Goal: Task Accomplishment & Management: Complete application form

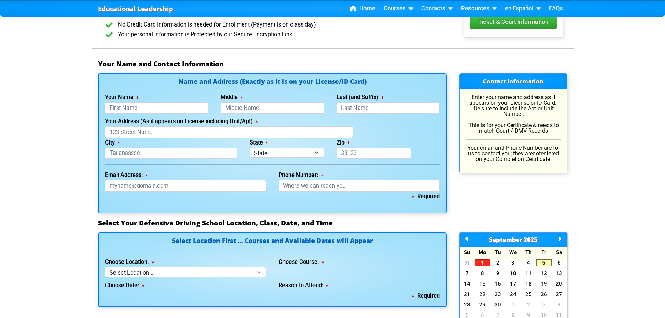
scroll to position [449, 0]
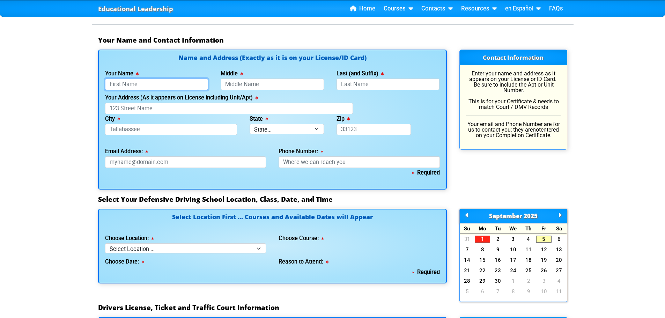
click at [143, 83] on input "Your Name" at bounding box center [156, 85] width 103 height 12
type input "Valonda"
type input "[PERSON_NAME]"
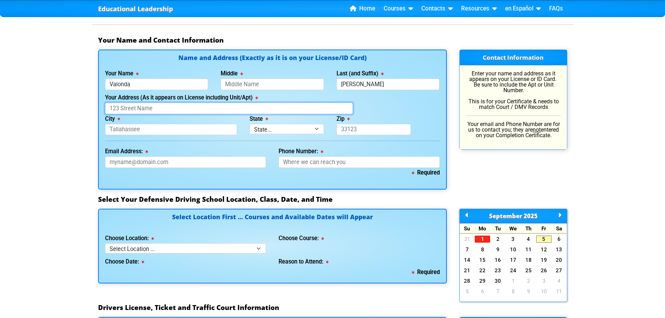
type input "PO BOX 833"
type input "MANGO"
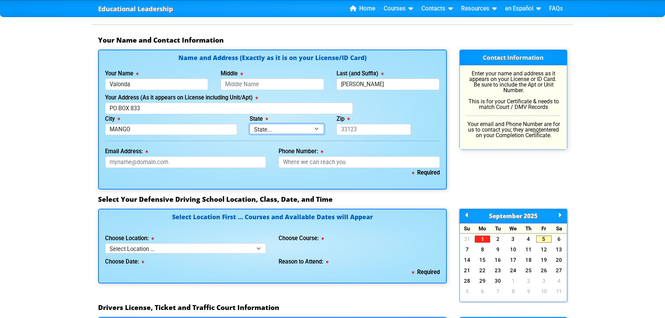
select select "{"fullName":"Florida","abbreviation":"FL","uniqueId":"1d559909-6cf0-4a4d-848e-a…"
type input "33550"
type input "[EMAIL_ADDRESS][DOMAIN_NAME]"
type input "[PHONE_NUMBER]"
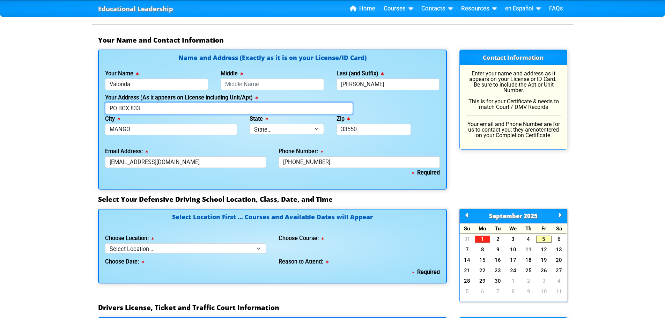
click at [158, 109] on input "PO BOX 833" at bounding box center [229, 109] width 248 height 12
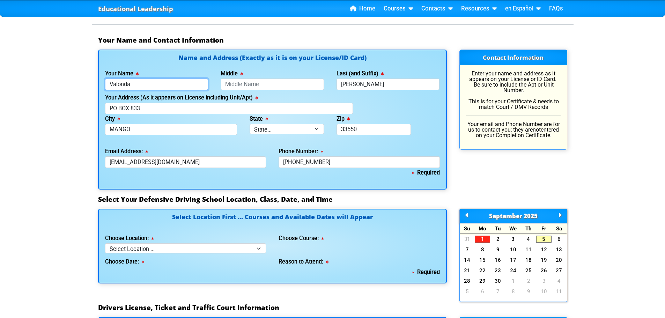
click at [157, 83] on input "Valonda" at bounding box center [156, 85] width 103 height 12
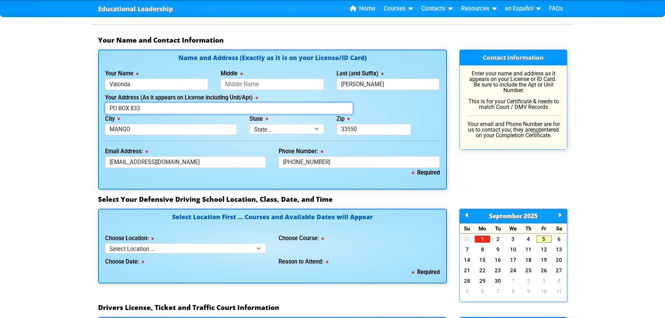
click at [124, 109] on input "PO BOX 833" at bounding box center [229, 109] width 248 height 12
drag, startPoint x: 163, startPoint y: 110, endPoint x: 74, endPoint y: 111, distance: 89.7
click at [74, 111] on div "Educational Leadership Home Courses Certified Defensive Driving Courses 4-Hour …" at bounding box center [332, 188] width 665 height 1275
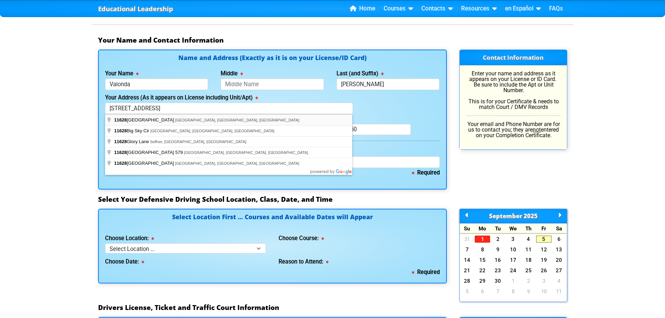
type input "11628 Grovewood Avenue"
type input "Thonotosassa"
select select "{"fullName":"Florida","abbreviation":"FL","uniqueId":"1d559909-6cf0-4a4d-848e-a…"
type input "33592"
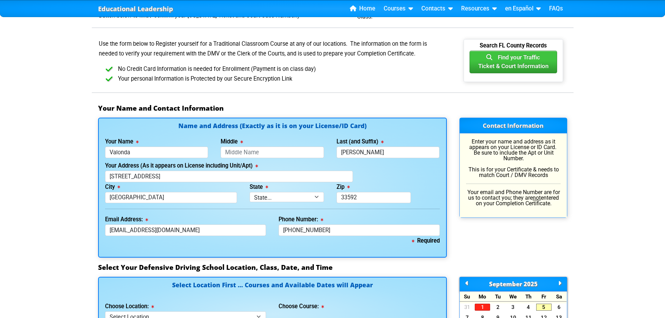
scroll to position [384, 0]
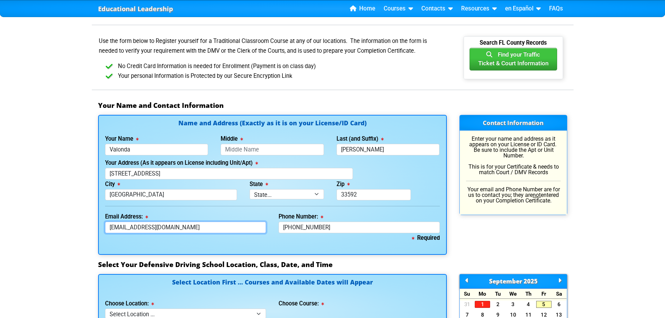
drag, startPoint x: 195, startPoint y: 229, endPoint x: 182, endPoint y: 230, distance: 13.3
click at [182, 230] on input "[EMAIL_ADDRESS][DOMAIN_NAME]" at bounding box center [185, 228] width 161 height 12
type input "[EMAIL_ADDRESS][DOMAIN_NAME]"
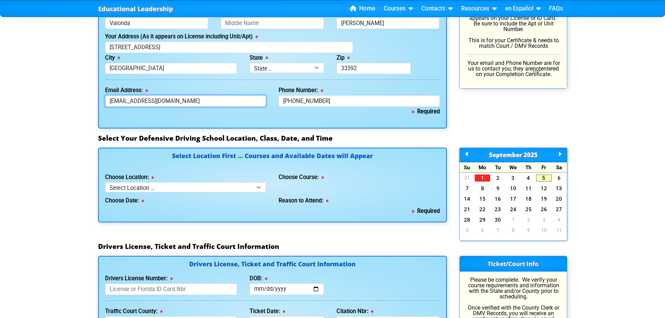
scroll to position [524, 0]
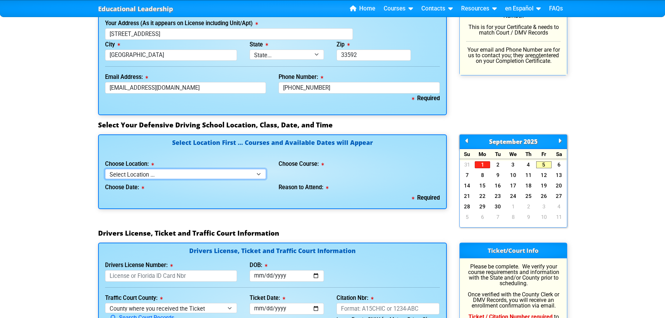
click at [192, 178] on select "Select Location ... Tampa Orlando Kissimmee [GEOGRAPHIC_DATA] - en español [GEO…" at bounding box center [185, 174] width 161 height 10
select select "2"
click at [105, 169] on select "Select Location ... Tampa Orlando Kissimmee [GEOGRAPHIC_DATA] - en español [GEO…" at bounding box center [185, 174] width 161 height 10
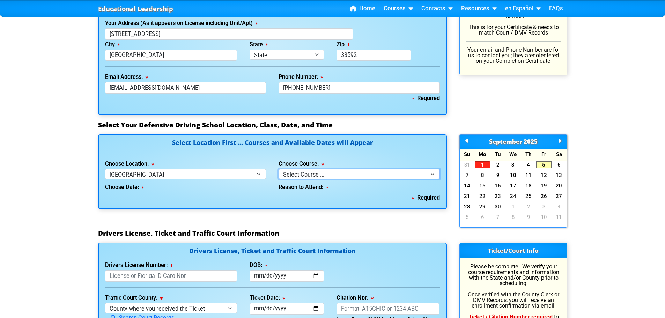
click at [291, 175] on select "Select Course ... 4 Hour BDI Class (Basic Course & TCAC) 4 Hour Under 25 Class …" at bounding box center [359, 174] width 161 height 10
select select "1"
click at [279, 169] on select "Select Course ... 4 Hour BDI Class (Basic Course & TCAC) 4 Hour Under 25 Class …" at bounding box center [359, 174] width 161 height 10
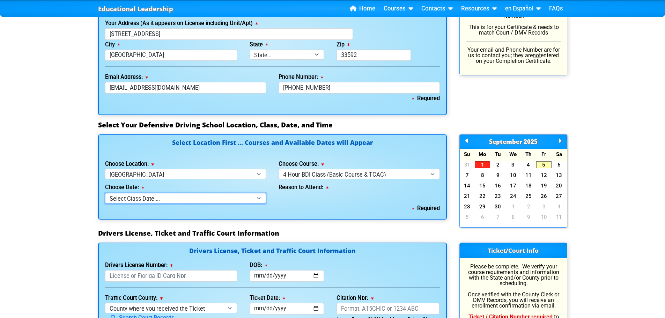
click at [200, 200] on select "Select Class Date ... [DATE] -- ([DATE] from 9:00am-1:00pm) [DATE] -- ([DATE] f…" at bounding box center [185, 198] width 161 height 10
select select "09/17/2025, 4"
click at [105, 193] on select "Select Class Date ... [DATE] -- ([DATE] from 9:00am-1:00pm) [DATE] -- ([DATE] f…" at bounding box center [185, 198] width 161 height 10
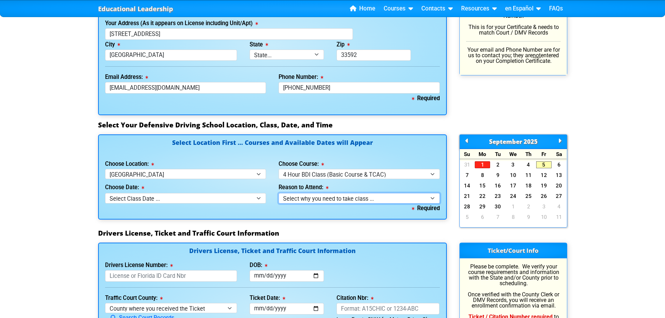
click at [328, 200] on select "Select why you need to take class ... Election for Traffic Ticket (No Points) C…" at bounding box center [359, 198] width 161 height 10
select select "BDI - Court Ordered"
click at [279, 193] on select "Select why you need to take class ... Election for Traffic Ticket (No Points) C…" at bounding box center [359, 198] width 161 height 10
click at [330, 232] on h3 "Drivers License, Ticket and Traffic Court Information" at bounding box center [332, 233] width 469 height 8
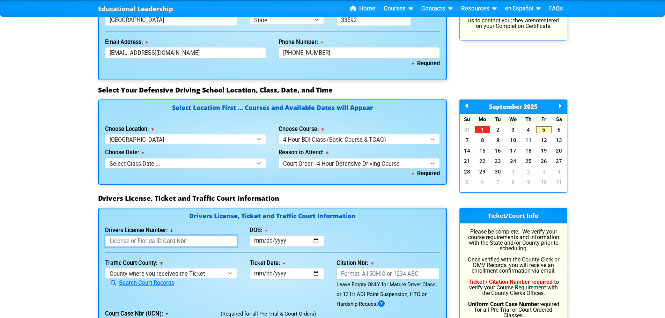
click at [165, 245] on input "Drivers License Number:" at bounding box center [171, 241] width 132 height 12
type input "D342031980000"
click at [255, 242] on input "DOB:" at bounding box center [287, 241] width 74 height 12
type input "[DATE]"
click at [140, 275] on select "County where you received the Ticket Out of State Out of State - [US_STATE] Out…" at bounding box center [171, 273] width 132 height 10
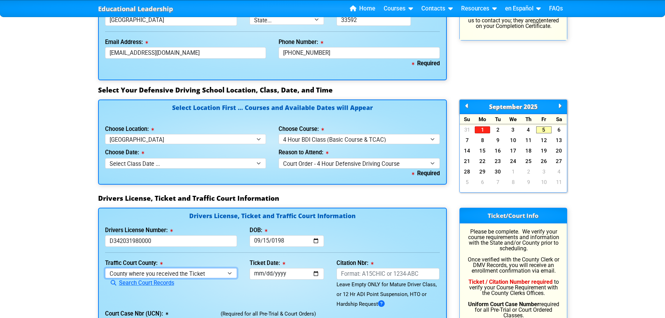
select select "{"countyName":"Pinellas","state":"FL","uniqueId":"7c9cc234-d9fd-4e38-bf16-c40ed…"
click at [105, 268] on select "County where you received the Ticket Out of State Out of State - [US_STATE] Out…" at bounding box center [171, 273] width 132 height 10
click at [271, 289] on div "Ticket Date: This field is required" at bounding box center [286, 283] width 87 height 51
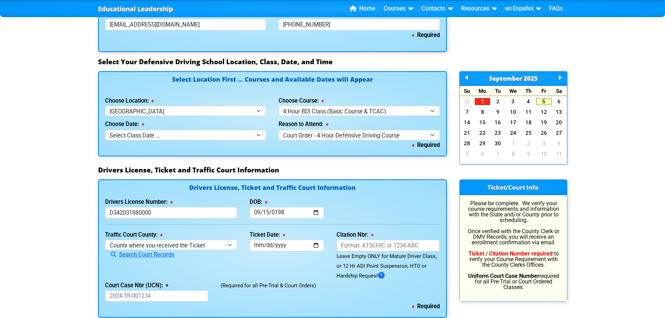
scroll to position [663, 0]
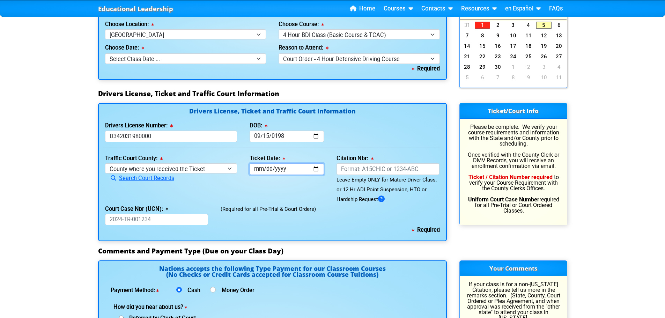
click at [259, 169] on input "Ticket Date:" at bounding box center [287, 169] width 74 height 12
type input "[DATE]"
click at [363, 171] on input "Citation Nbr:" at bounding box center [388, 169] width 103 height 12
type input "AKTG8UE"
click at [152, 220] on input "Court Case Nbr (UCN):" at bounding box center [156, 220] width 103 height 12
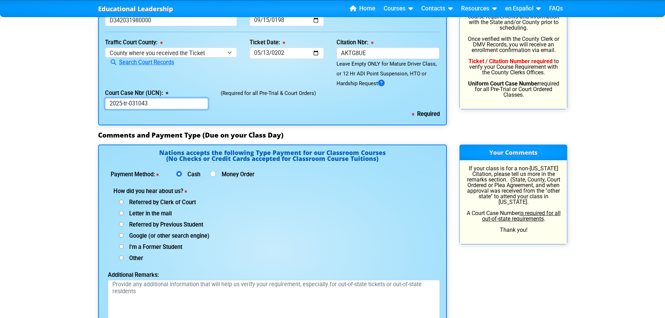
scroll to position [803, 0]
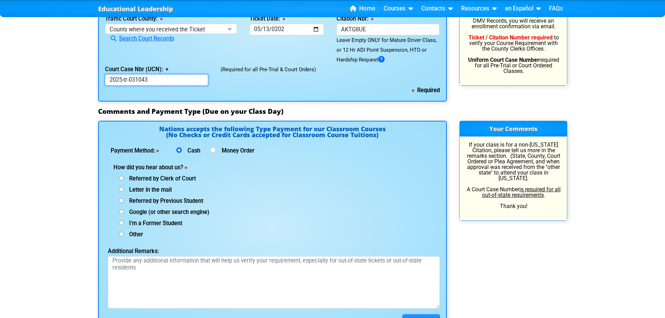
type input "2025-tr-031043"
click at [121, 223] on input "I'm a Former Student" at bounding box center [121, 223] width 5 height 5
radio input "true"
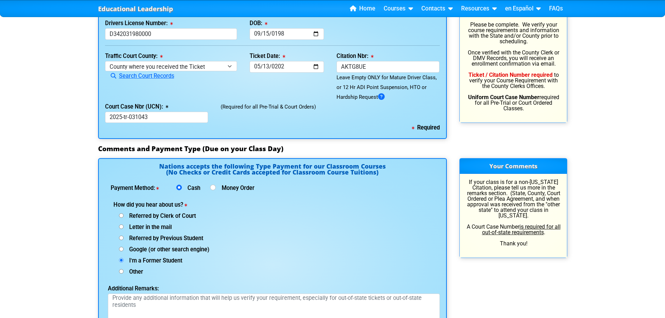
scroll to position [873, 0]
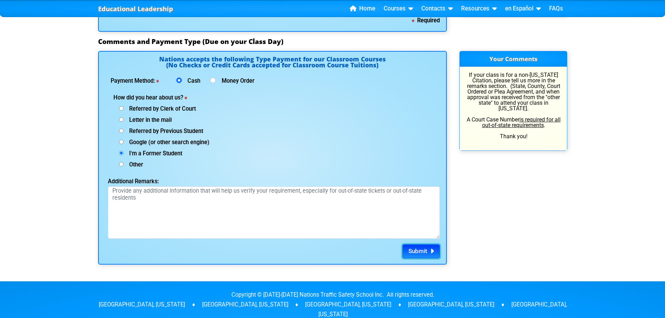
click at [420, 253] on span "Submit" at bounding box center [417, 251] width 19 height 7
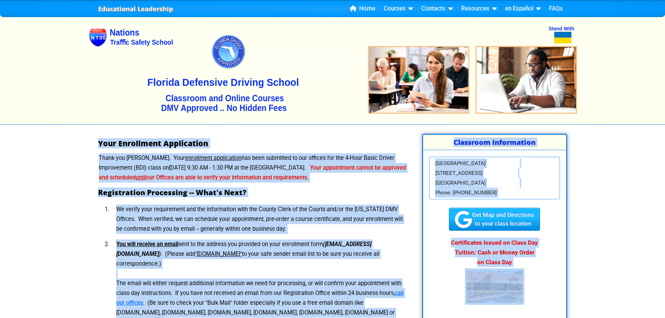
drag, startPoint x: 478, startPoint y: 261, endPoint x: 51, endPoint y: 136, distance: 445.0
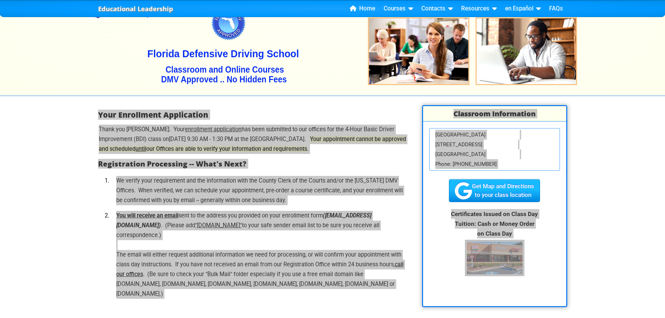
scroll to position [209, 0]
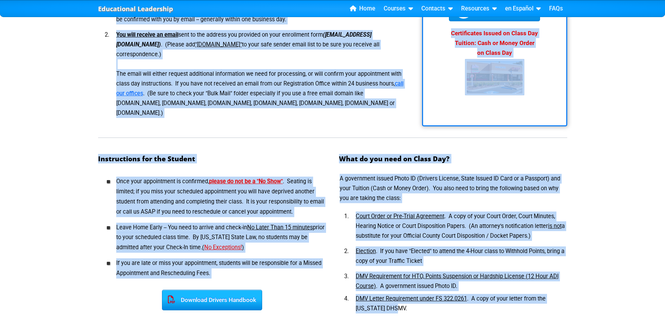
click at [650, 175] on div "Educational Leadership Home Courses Certified Defensive Driving Courses 4-Hour …" at bounding box center [332, 118] width 665 height 655
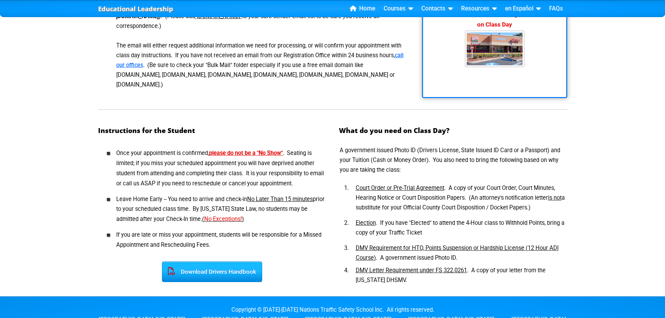
scroll to position [244, 0]
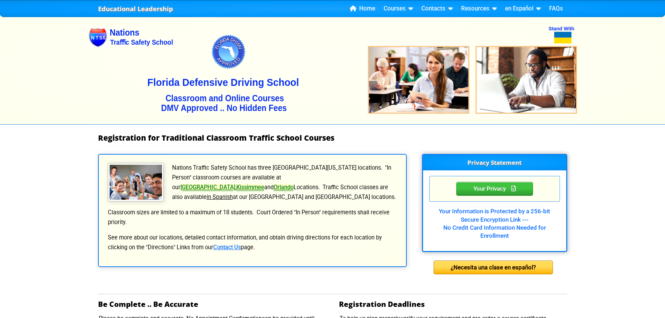
select select
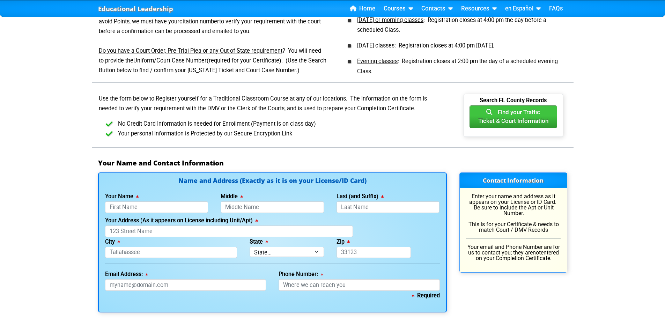
scroll to position [349, 0]
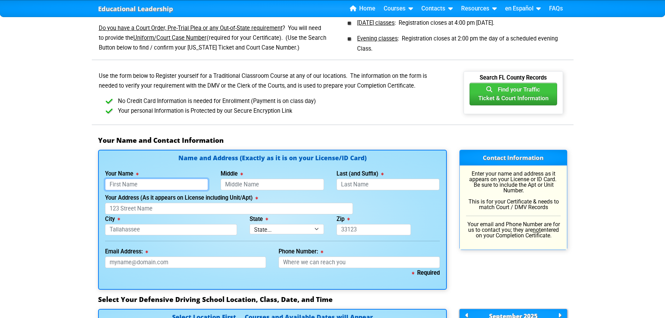
click at [142, 183] on input "Your Name" at bounding box center [156, 185] width 103 height 12
click at [172, 184] on input "Your Name" at bounding box center [156, 185] width 103 height 12
type input "Valonda"
type input "[PERSON_NAME]"
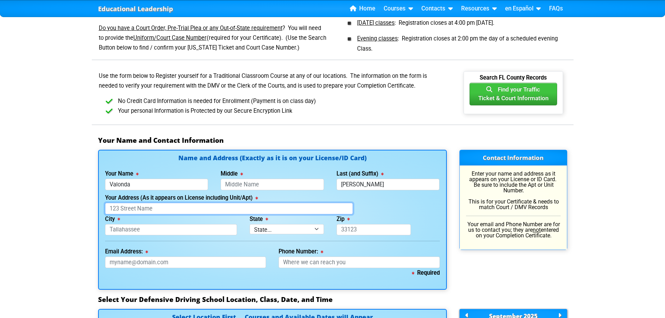
type input "PO BOX 833"
type input "MANGO"
select select "{"fullName":"[US_STATE]","abbreviation":"FL","uniqueId":"1d559909-6cf0-4a4d-848…"
type input "33550"
type input "[EMAIL_ADDRESS][DOMAIN_NAME]"
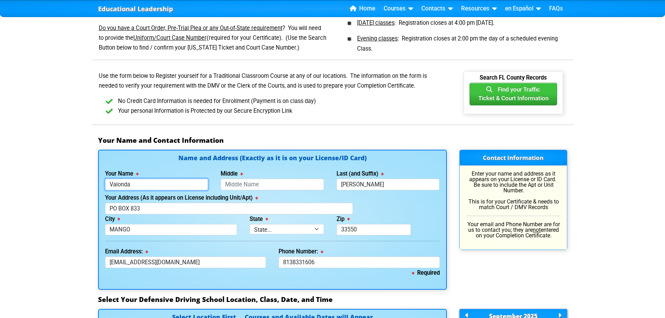
type input "[PHONE_NUMBER]"
click at [190, 267] on input "[EMAIL_ADDRESS][DOMAIN_NAME]" at bounding box center [185, 263] width 161 height 12
type input "[EMAIL_ADDRESS][DOMAIN_NAME]"
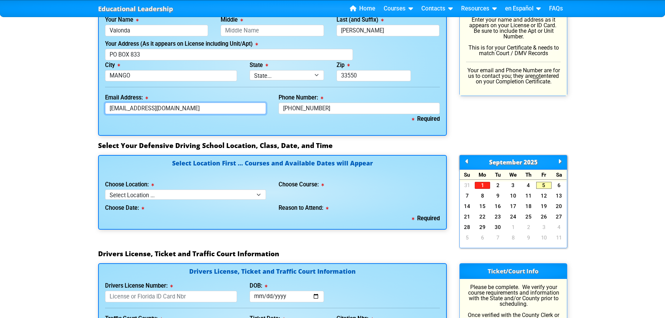
scroll to position [559, 0]
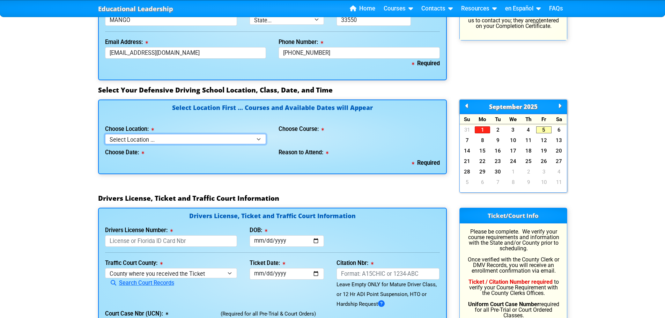
click at [172, 138] on select "Select Location ... Tampa Orlando Kissimmee [GEOGRAPHIC_DATA] - en español [GEO…" at bounding box center [185, 139] width 161 height 10
select select "2"
click at [105, 134] on select "Select Location ... Tampa Orlando Kissimmee [GEOGRAPHIC_DATA] - en español [GEO…" at bounding box center [185, 139] width 161 height 10
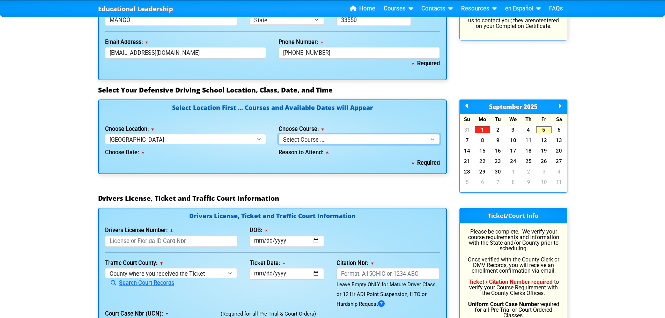
click at [301, 137] on select "Select Course ... 4 Hour BDI Class (Basic Course & TCAC) 4 Hour Under 25 Class …" at bounding box center [359, 139] width 161 height 10
select select "1"
click at [279, 134] on select "Select Course ... 4 Hour BDI Class (Basic Course & TCAC) 4 Hour Under 25 Class …" at bounding box center [359, 139] width 161 height 10
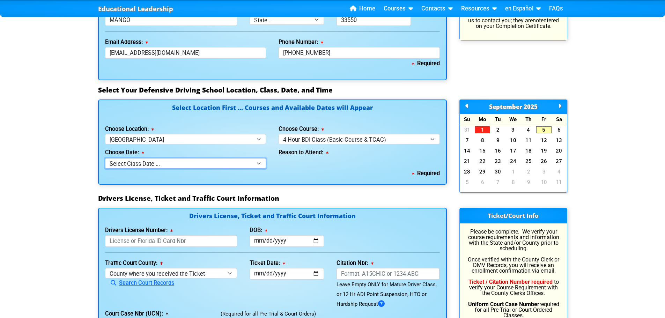
click at [205, 163] on select "Select Class Date ... [DATE] -- ([DATE] from 9:00am-1:00pm) [DATE] -- ([DATE] f…" at bounding box center [185, 163] width 161 height 10
select select "[DATE], 8"
click at [105, 158] on select "Select Class Date ... [DATE] -- ([DATE] from 9:00am-1:00pm) [DATE] -- ([DATE] f…" at bounding box center [185, 163] width 161 height 10
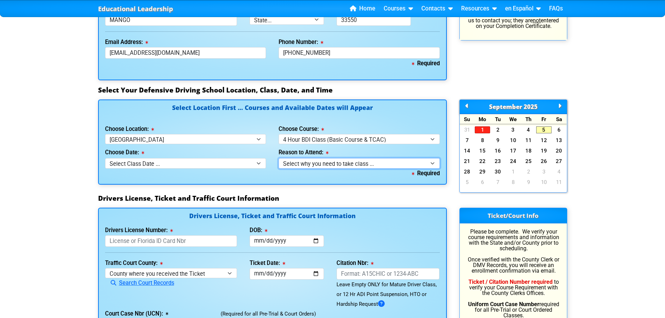
click at [294, 164] on select "Select why you need to take class ... Election for Traffic Ticket (No Points) C…" at bounding box center [359, 163] width 161 height 10
select select "BDI - Court Ordered"
click at [279, 158] on select "Select why you need to take class ... Election for Traffic Ticket (No Points) C…" at bounding box center [359, 163] width 161 height 10
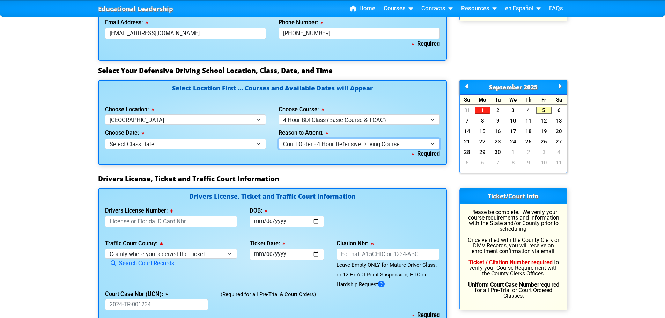
scroll to position [593, 0]
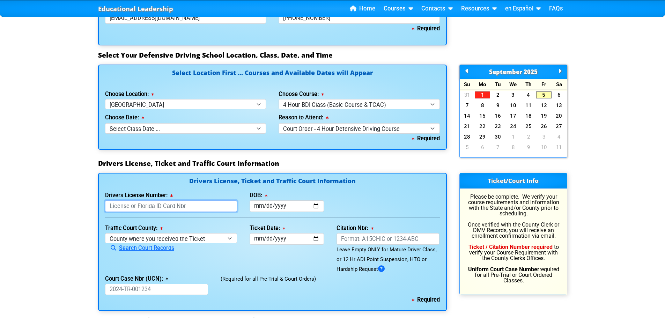
click at [158, 209] on input "Drivers License Number:" at bounding box center [171, 206] width 132 height 12
type input "D342031980000"
click at [258, 206] on input "DOB:" at bounding box center [287, 206] width 74 height 12
type input "[DATE]"
click at [191, 237] on select "County where you received the Ticket Out of State Out of State - [US_STATE] Out…" at bounding box center [171, 238] width 132 height 10
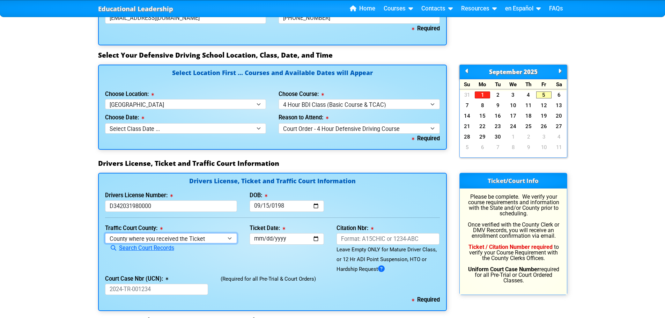
select select "{"countyName":"Pinellas","state":"[US_STATE]","uniqueId":"7c9cc234-d9fd-4e38-bf…"
click at [105, 233] on select "County where you received the Ticket Out of State Out of State - [US_STATE] Out…" at bounding box center [171, 238] width 132 height 10
click at [255, 239] on input "Ticket Date:" at bounding box center [287, 239] width 74 height 12
type input "[DATE]"
click at [363, 238] on input "Citation Nbr:" at bounding box center [388, 239] width 103 height 12
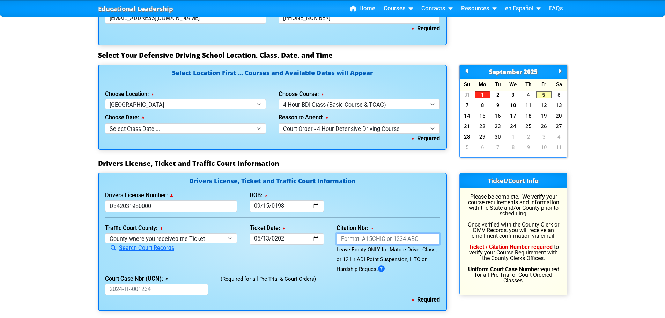
type input "AKTG8UE"
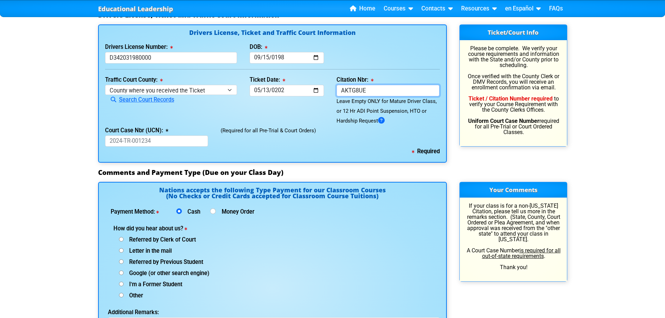
scroll to position [768, 0]
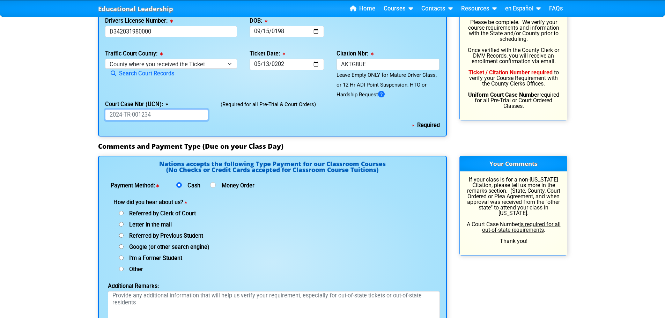
click at [117, 116] on input "Court Case Nbr (UCN):" at bounding box center [156, 115] width 103 height 12
type input "2025-tr-031043"
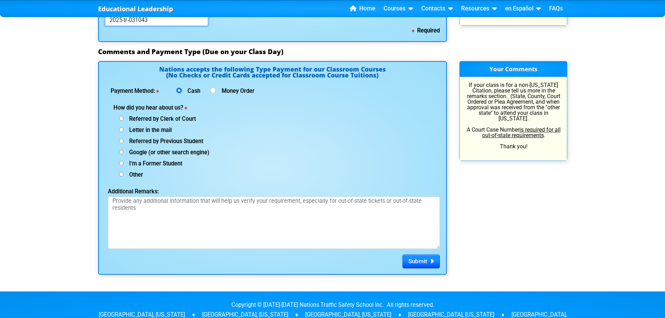
scroll to position [873, 0]
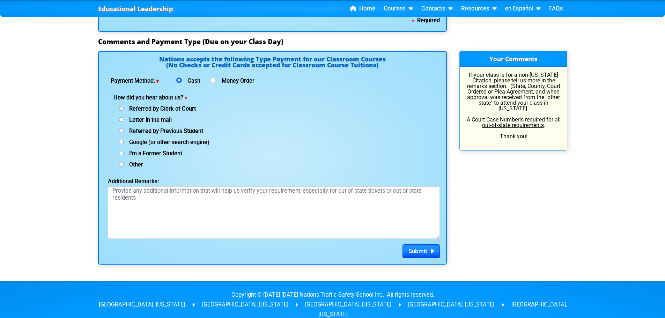
click at [121, 154] on input "I'm a Former Student" at bounding box center [121, 153] width 5 height 5
radio input "true"
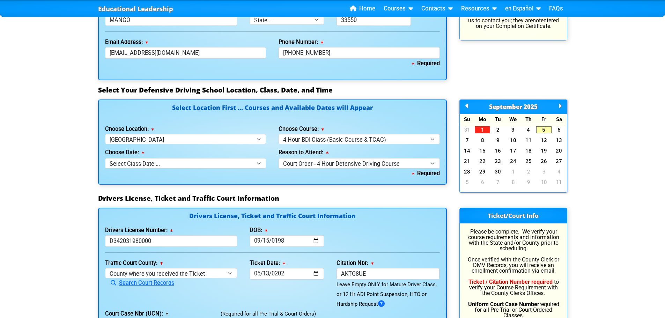
scroll to position [384, 0]
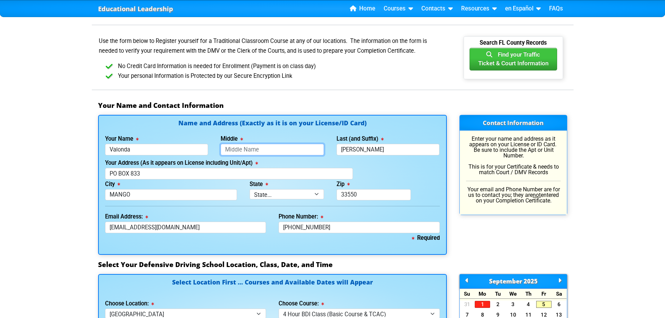
click at [250, 150] on input "Middle" at bounding box center [272, 150] width 103 height 12
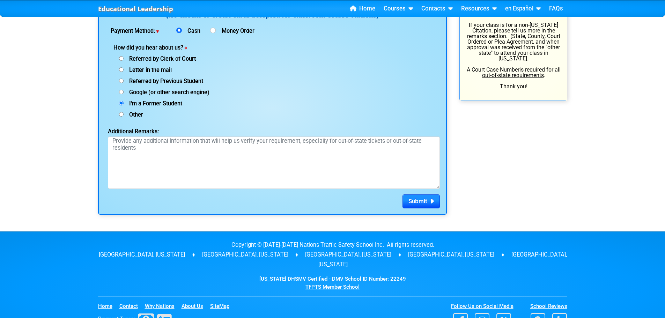
scroll to position [973, 0]
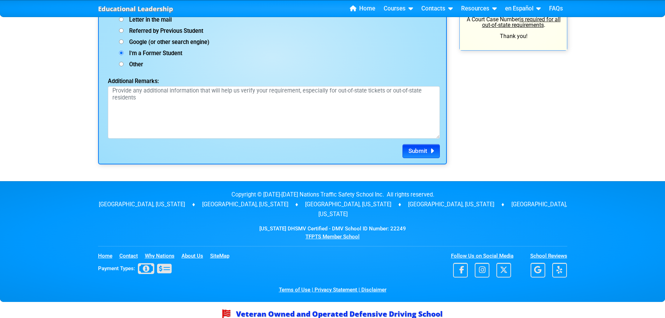
type input "[PERSON_NAME]"
click at [412, 152] on span "Submit" at bounding box center [417, 150] width 19 height 7
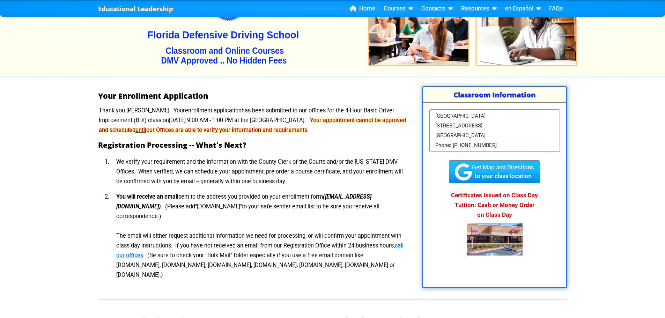
scroll to position [35, 0]
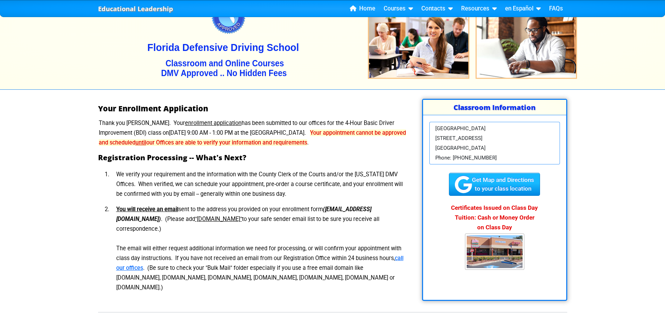
drag, startPoint x: 63, startPoint y: 180, endPoint x: 33, endPoint y: 219, distance: 49.6
click at [33, 219] on div "Educational Leadership Home Courses Certified Defensive Driving Courses 4-Hour …" at bounding box center [332, 292] width 665 height 655
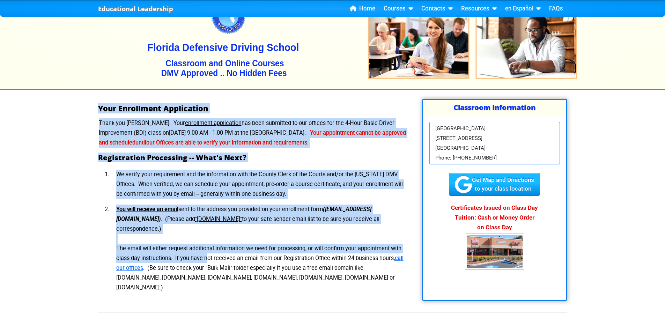
drag, startPoint x: 95, startPoint y: 104, endPoint x: 182, endPoint y: 248, distance: 168.1
click at [182, 248] on div "Your Enrollment Application Thank you Valonda. Your enrollment application has …" at bounding box center [252, 200] width 321 height 202
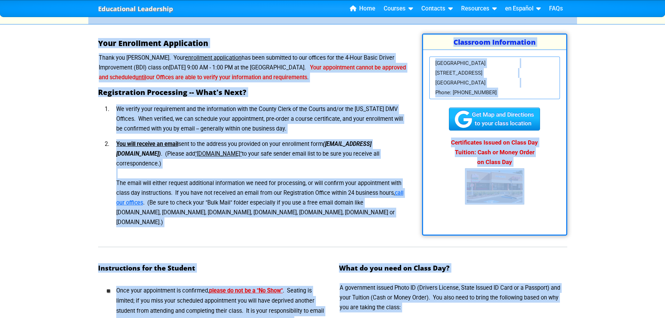
scroll to position [0, 0]
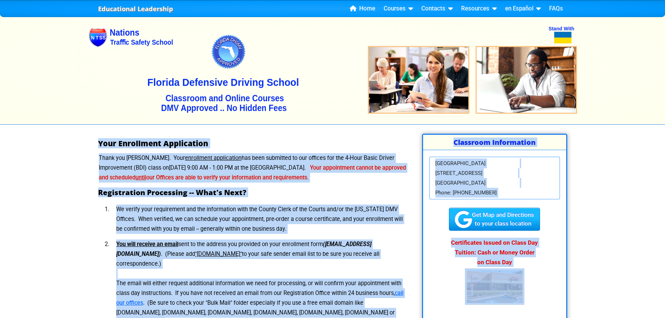
drag, startPoint x: 334, startPoint y: 159, endPoint x: 82, endPoint y: 137, distance: 252.3
